Goal: Transaction & Acquisition: Purchase product/service

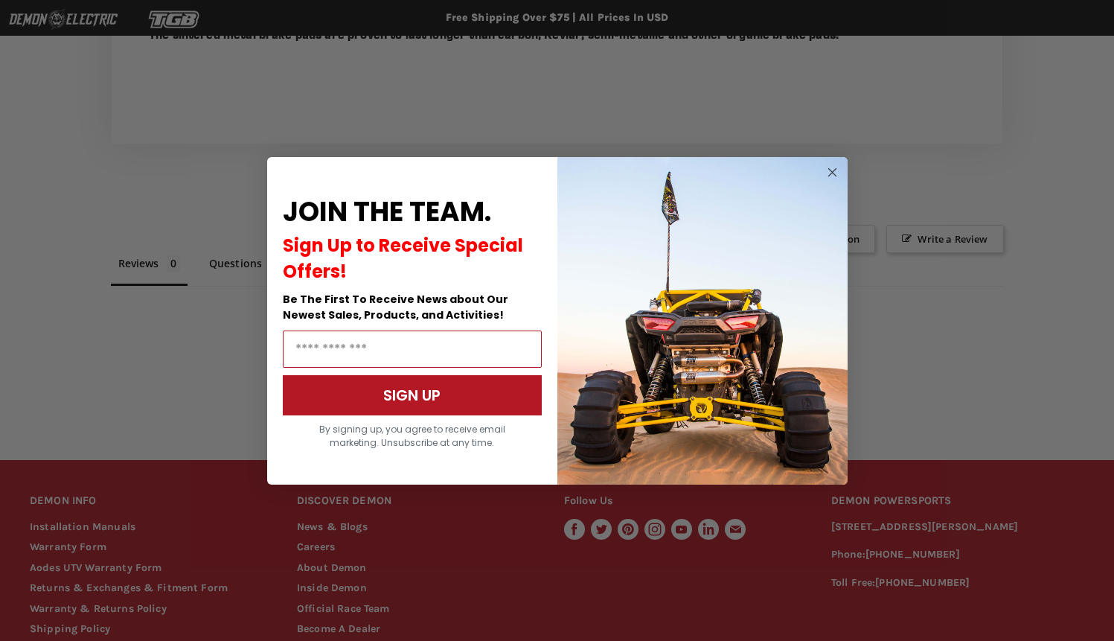
scroll to position [766, 0]
